Goal: Information Seeking & Learning: Check status

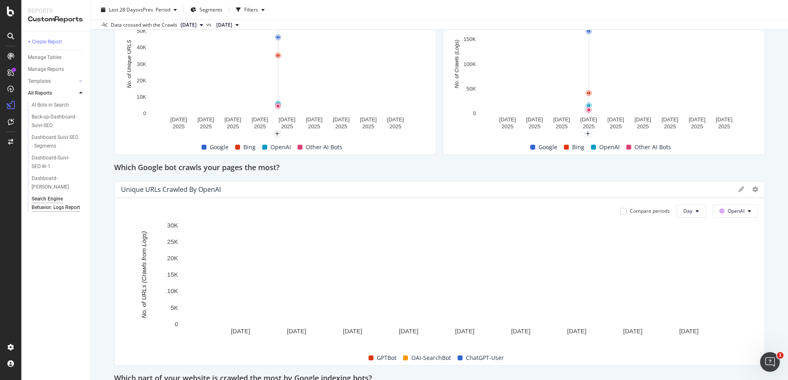
scroll to position [98, 0]
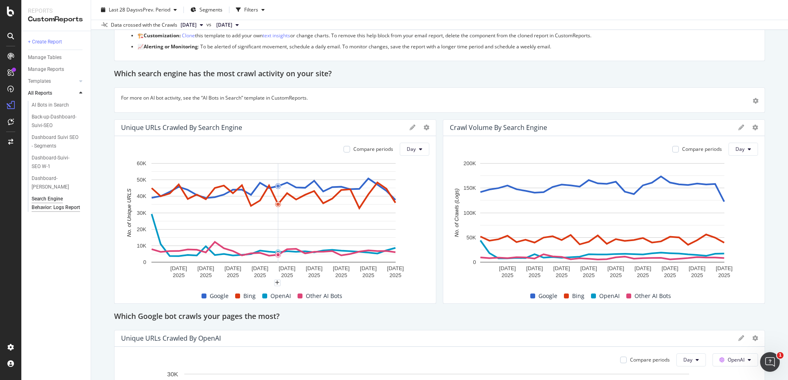
click at [564, 294] on span at bounding box center [566, 296] width 5 height 5
click at [564, 296] on span at bounding box center [566, 296] width 5 height 5
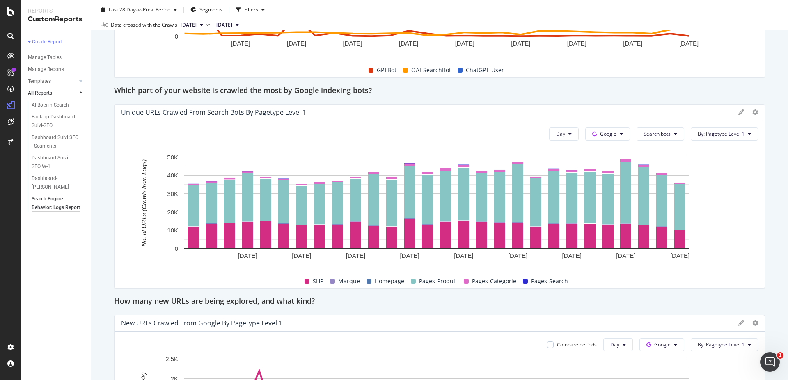
scroll to position [542, 0]
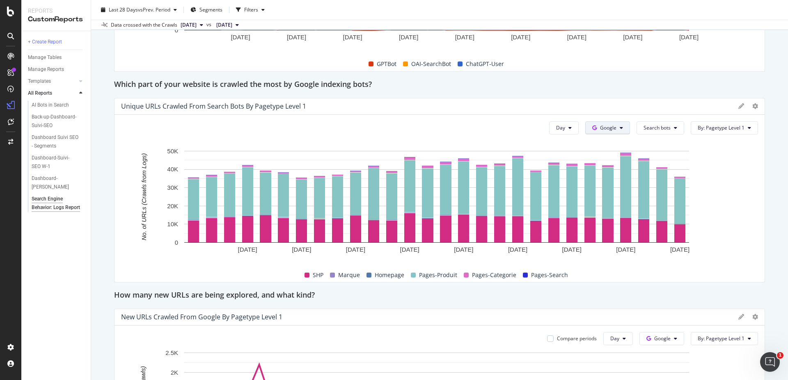
click at [620, 129] on icon at bounding box center [621, 128] width 3 height 5
click at [604, 172] on span "OpenAI" at bounding box center [615, 174] width 30 height 7
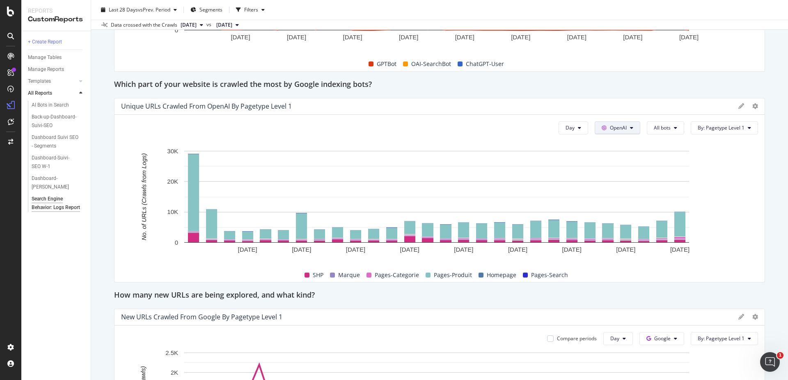
click at [621, 124] on span "OpenAI" at bounding box center [618, 127] width 17 height 7
click at [621, 191] on span "Other AI Bots" at bounding box center [624, 189] width 30 height 7
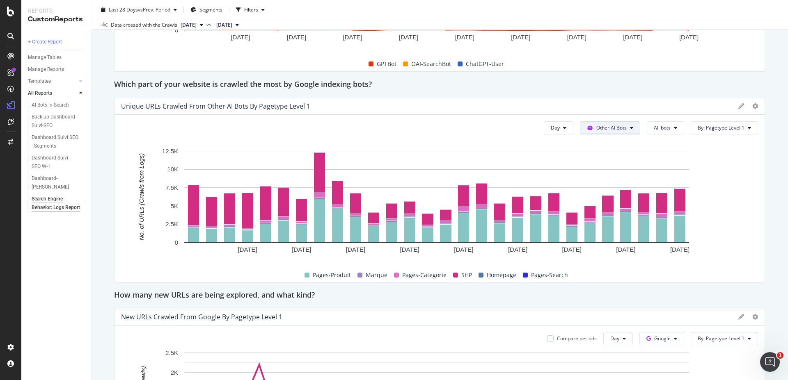
click at [613, 126] on span "Other AI Bots" at bounding box center [611, 127] width 30 height 7
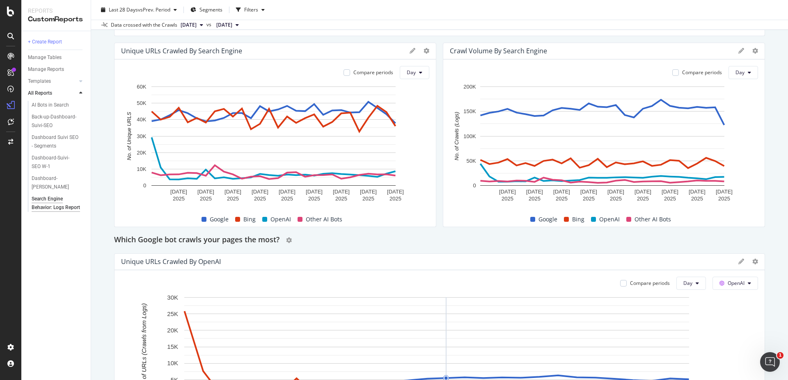
scroll to position [148, 0]
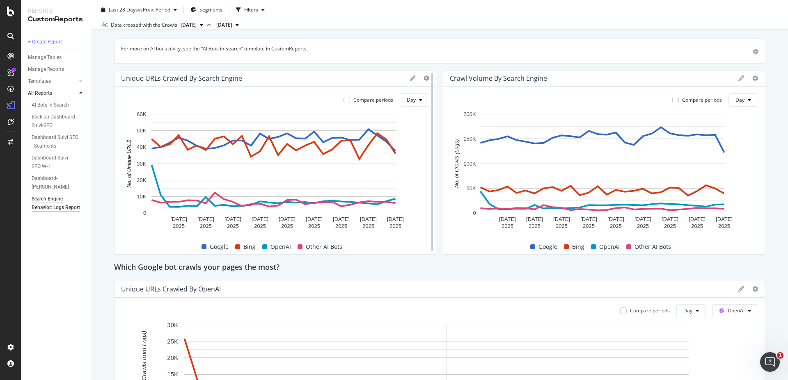
click at [428, 97] on div at bounding box center [432, 162] width 8 height 185
click at [413, 105] on button "Day" at bounding box center [415, 100] width 30 height 13
click at [421, 149] on div "Month" at bounding box center [412, 147] width 28 height 12
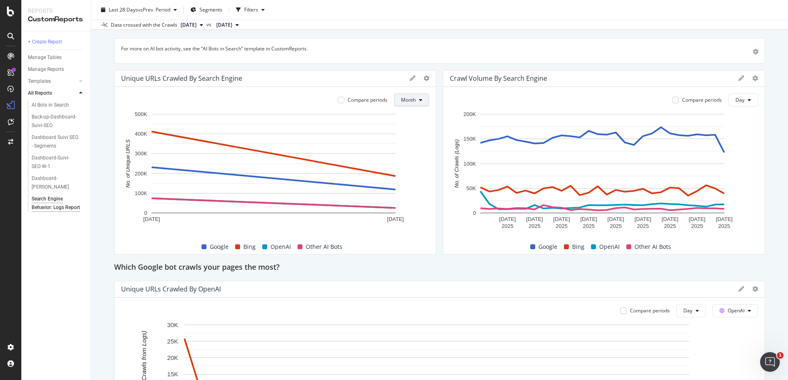
click at [415, 101] on button "Month" at bounding box center [411, 100] width 35 height 13
click at [410, 115] on span "Day" at bounding box center [406, 116] width 16 height 7
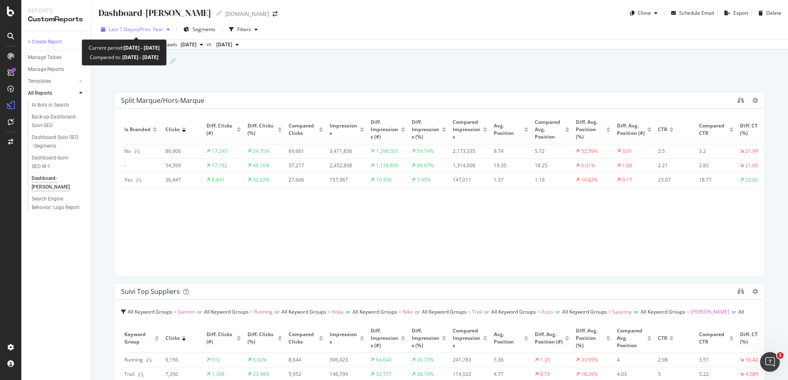
click at [149, 27] on span "vs Prev. Year" at bounding box center [149, 29] width 28 height 7
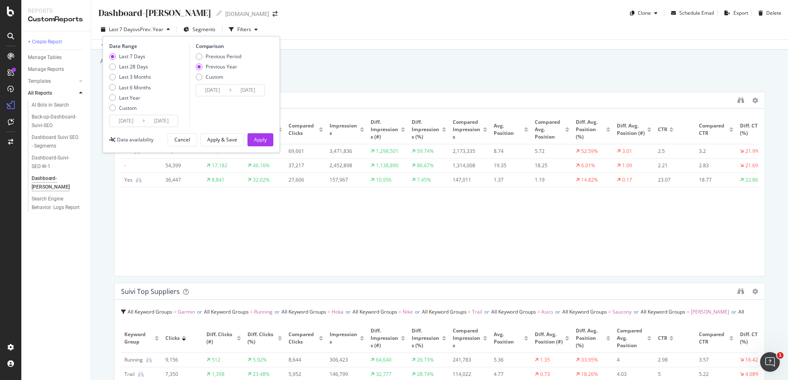
click at [150, 36] on div "Last 7 Days vs Prev. Year Segments Filters Date Range Last 7 Days Last 28 Days …" at bounding box center [179, 29] width 163 height 13
click at [132, 118] on input "2025/08/31" at bounding box center [126, 120] width 33 height 11
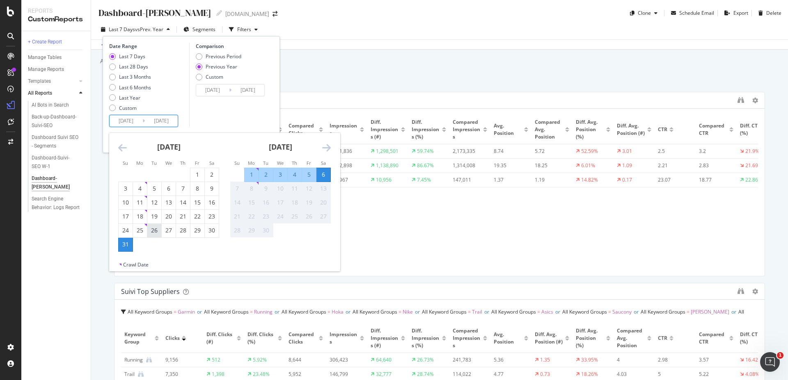
click at [154, 231] on div "26" at bounding box center [154, 231] width 14 height 8
type input "[DATE]"
click at [268, 174] on div "2" at bounding box center [266, 175] width 14 height 8
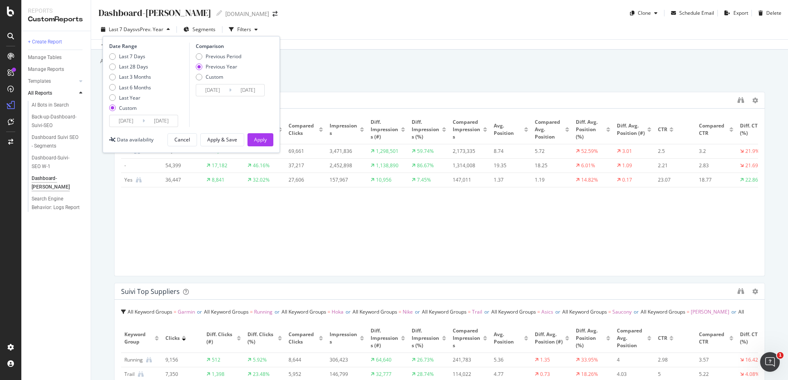
type input "[DATE]"
click at [258, 138] on div "Apply" at bounding box center [260, 139] width 13 height 7
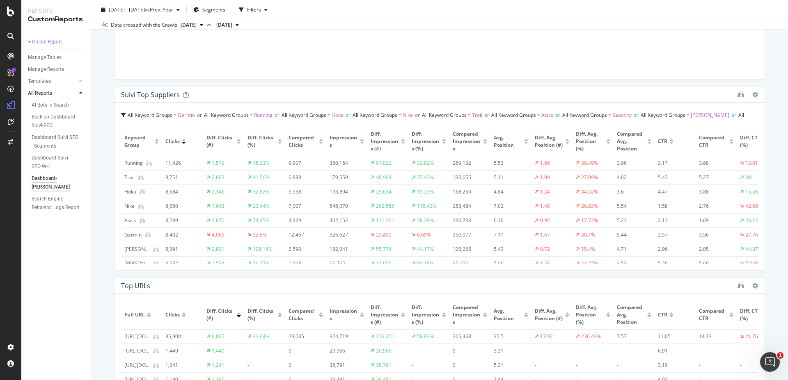
scroll to position [443, 0]
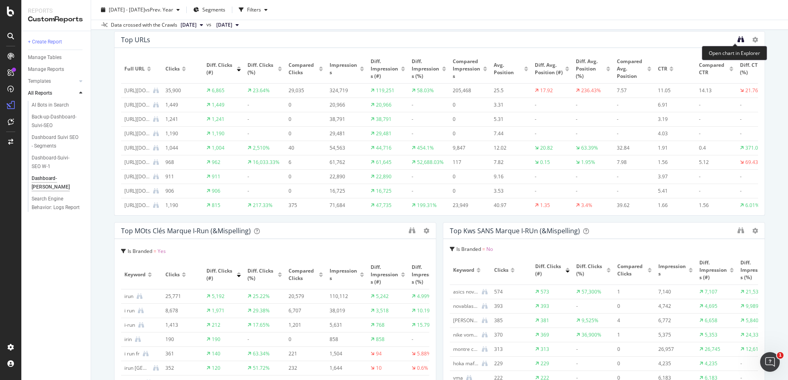
click at [737, 41] on icon "binoculars" at bounding box center [740, 39] width 7 height 7
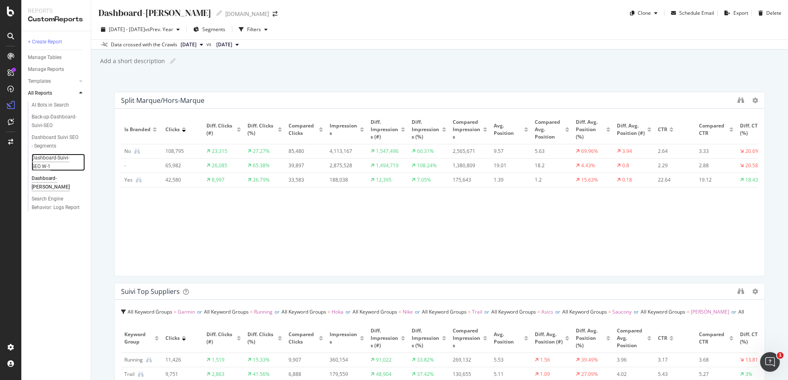
click at [62, 157] on div "Dashboard-Suivi-SEO W-1" at bounding box center [55, 162] width 47 height 17
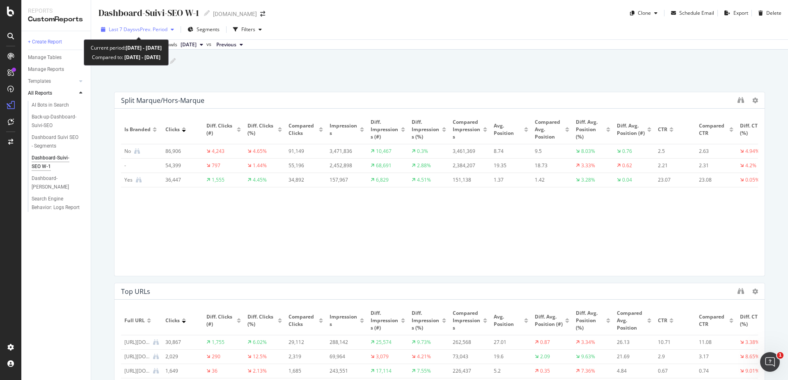
click at [162, 29] on span "vs Prev. Period" at bounding box center [151, 29] width 32 height 7
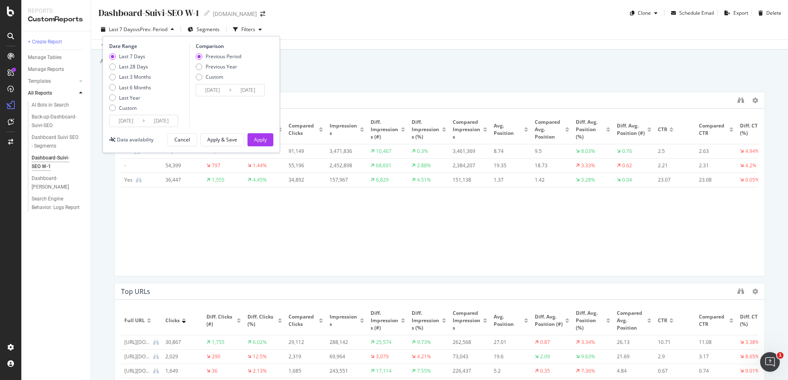
click at [132, 116] on input "2025/08/31" at bounding box center [126, 120] width 33 height 11
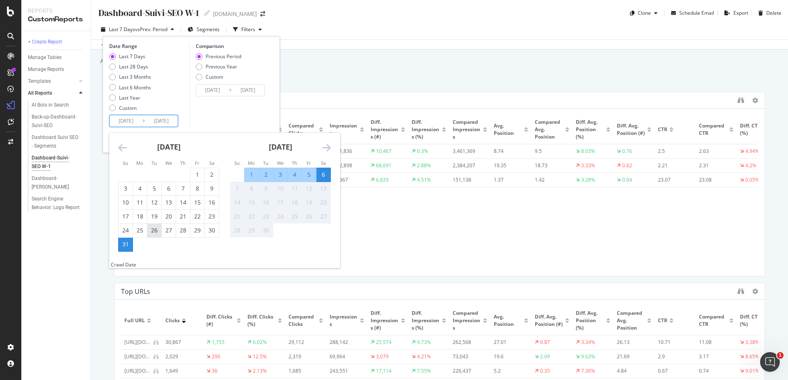
click at [154, 229] on div "26" at bounding box center [154, 231] width 14 height 8
type input "[DATE]"
type input "2025/08/14"
type input "2025/08/25"
click at [267, 174] on div "2" at bounding box center [266, 175] width 14 height 8
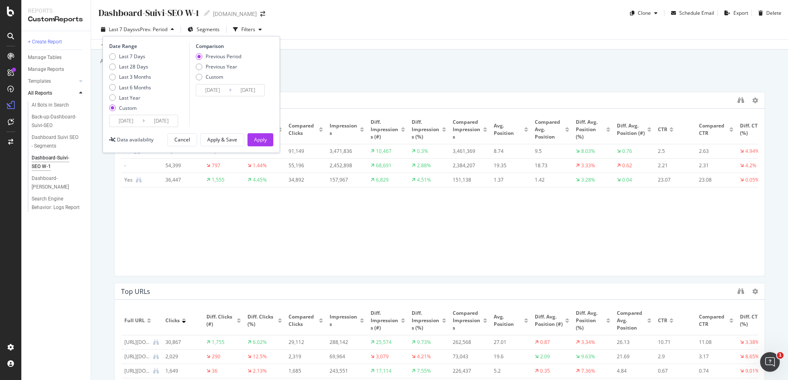
type input "[DATE]"
click at [223, 65] on div "Previous Year" at bounding box center [222, 66] width 32 height 7
type input "[DATE]"
click at [222, 52] on div "Comparison Previous Period Previous Year Custom 2024/08/27 Navigate forward to …" at bounding box center [228, 85] width 78 height 85
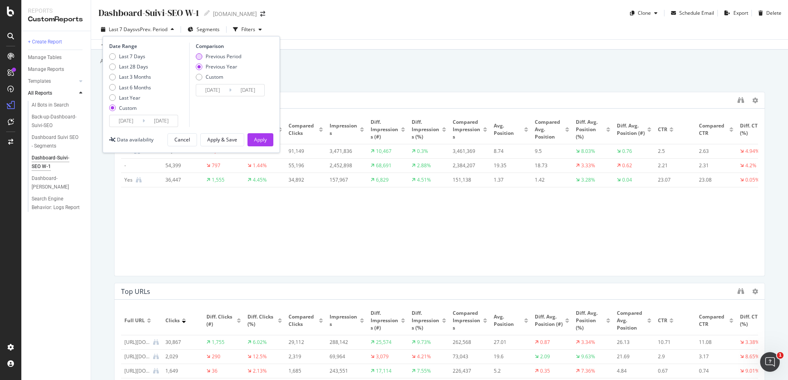
click at [235, 54] on div "Previous Period" at bounding box center [224, 56] width 36 height 7
type input "2025/08/18"
type input "2025/08/25"
click at [263, 139] on div "Apply" at bounding box center [260, 139] width 13 height 7
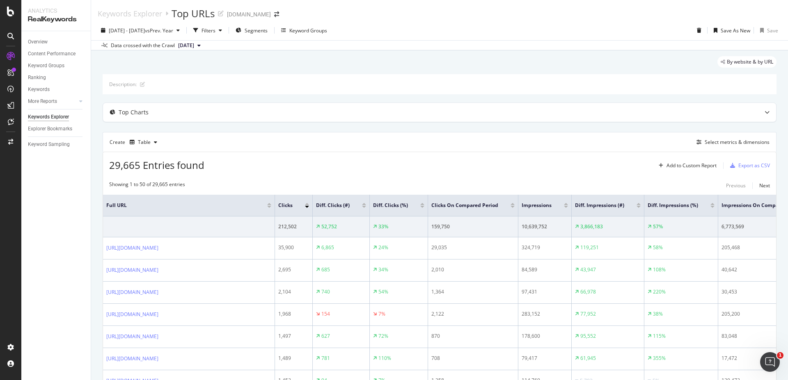
click at [366, 207] on div at bounding box center [364, 207] width 4 height 2
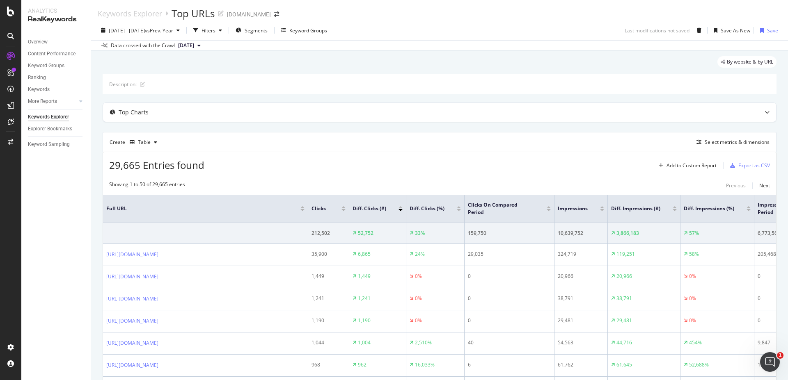
click at [400, 211] on div at bounding box center [400, 210] width 4 height 2
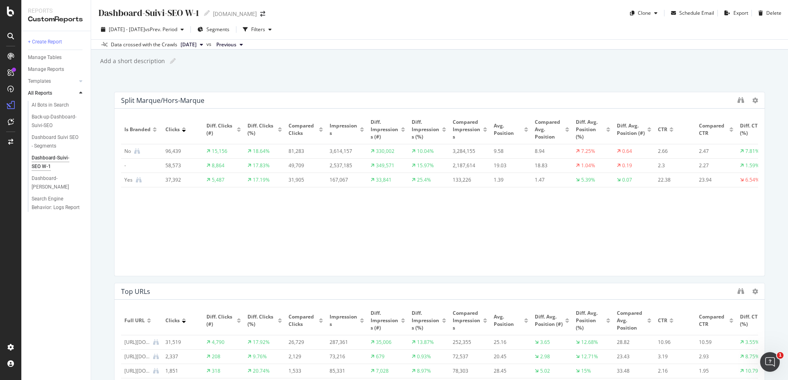
scroll to position [148, 0]
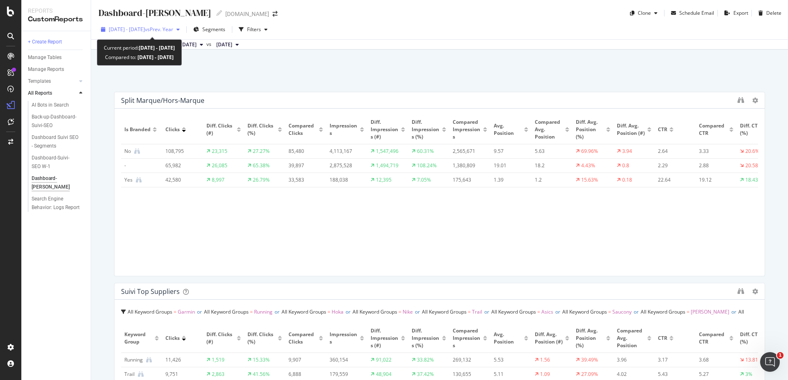
click at [173, 31] on span "vs Prev. Year" at bounding box center [159, 29] width 28 height 7
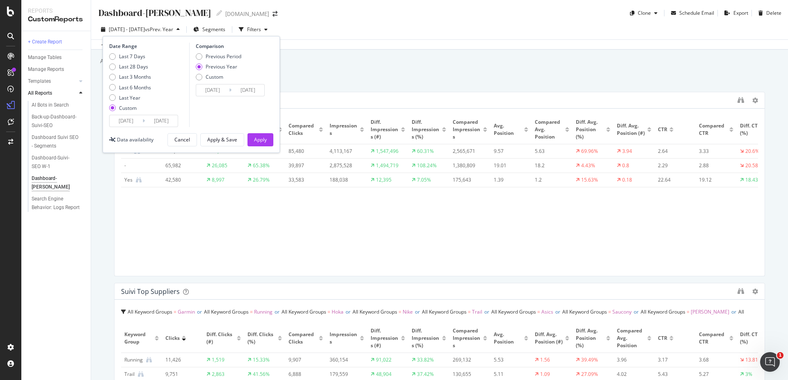
click at [137, 123] on input "[DATE]" at bounding box center [126, 120] width 33 height 11
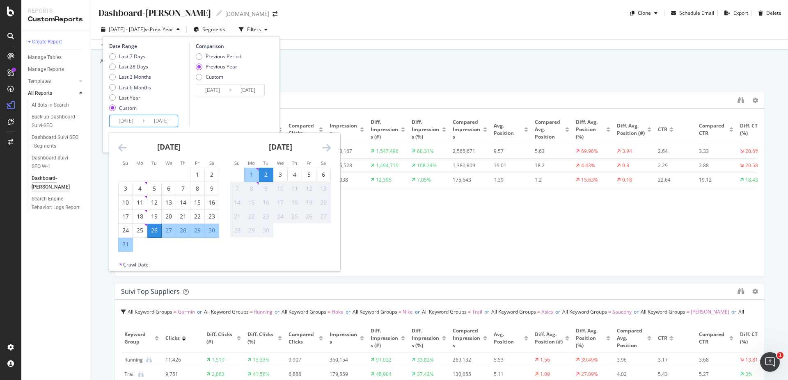
click at [166, 229] on div "27" at bounding box center [169, 231] width 14 height 8
type input "[DATE]"
click at [230, 123] on div "Comparison Previous Period Previous Year Custom [DATE] Navigate forward to inte…" at bounding box center [228, 85] width 78 height 85
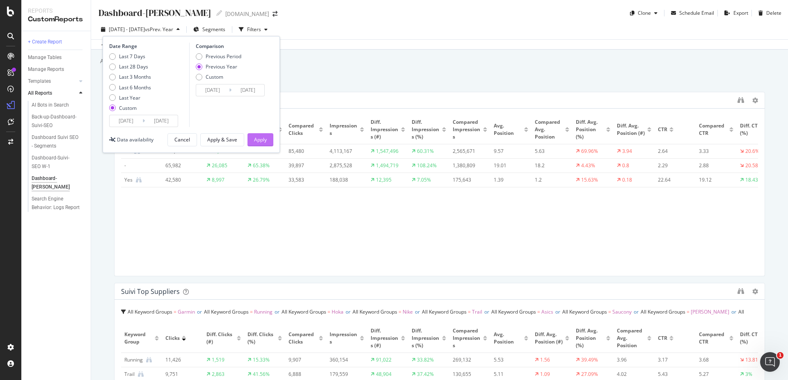
click at [265, 139] on div "Apply" at bounding box center [260, 139] width 13 height 7
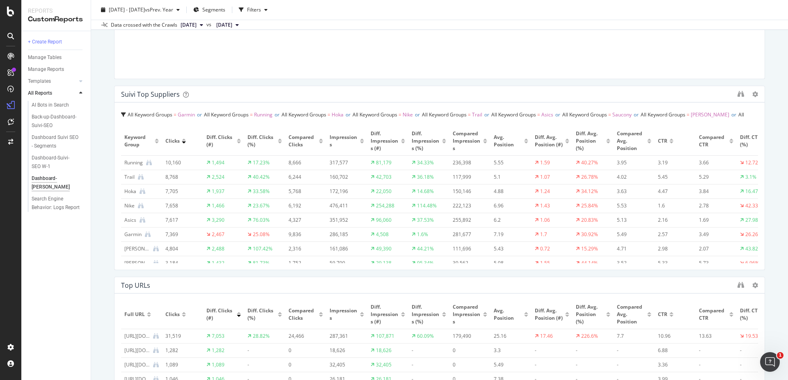
scroll to position [231, 0]
